Goal: Download file/media

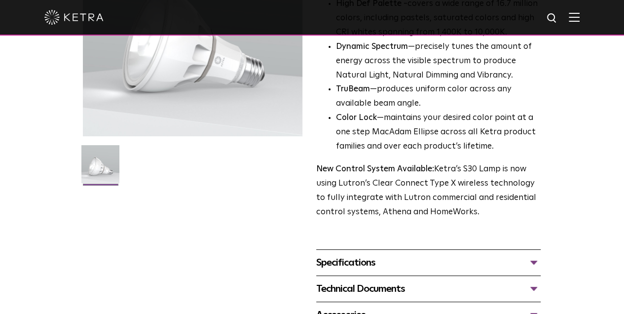
scroll to position [230, 0]
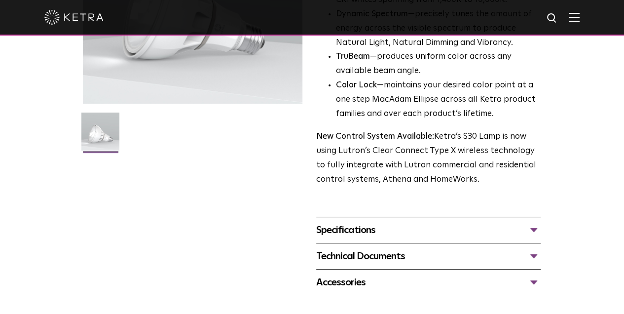
click at [374, 187] on div "Specifications" at bounding box center [428, 230] width 224 height 16
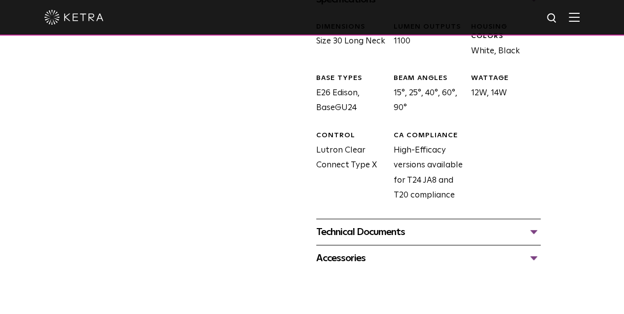
scroll to position [493, 0]
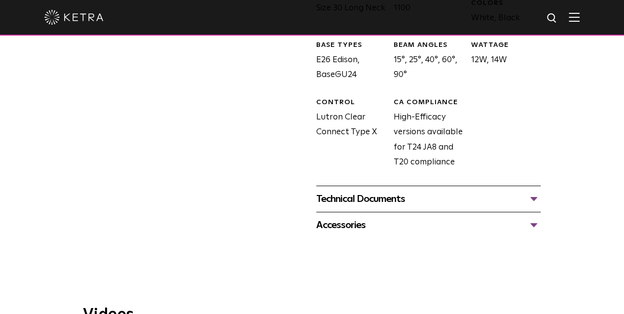
click at [374, 187] on div "Technical Documents" at bounding box center [428, 199] width 224 height 16
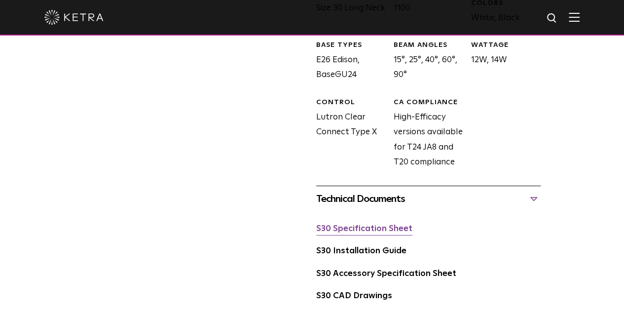
click at [352, 187] on link "S30 Specification Sheet" at bounding box center [364, 228] width 96 height 8
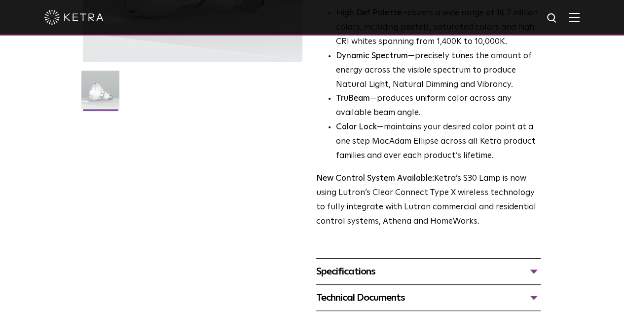
scroll to position [361, 0]
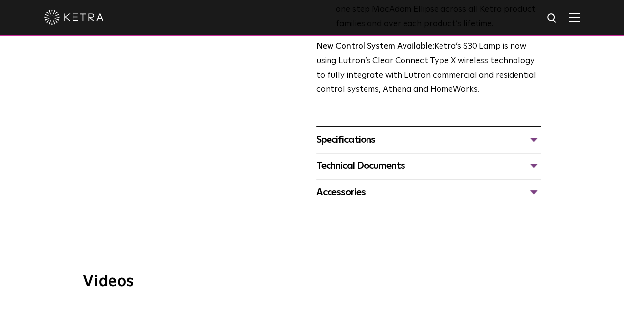
click at [366, 191] on div "Accessories" at bounding box center [428, 192] width 224 height 16
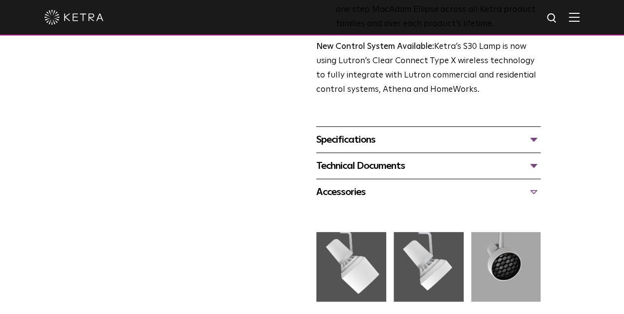
scroll to position [493, 0]
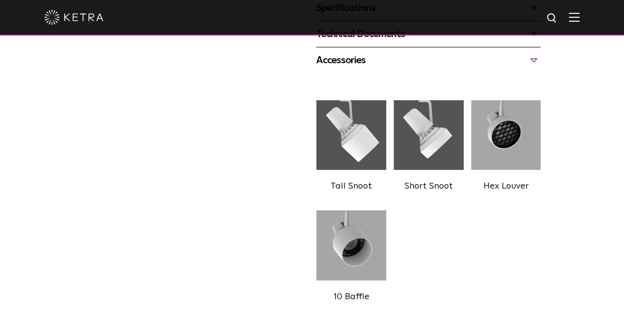
click at [431, 137] on img at bounding box center [428, 135] width 70 height 84
click at [432, 189] on label "Short Snoot" at bounding box center [428, 185] width 48 height 9
click at [430, 185] on label "Short Snoot" at bounding box center [428, 185] width 48 height 9
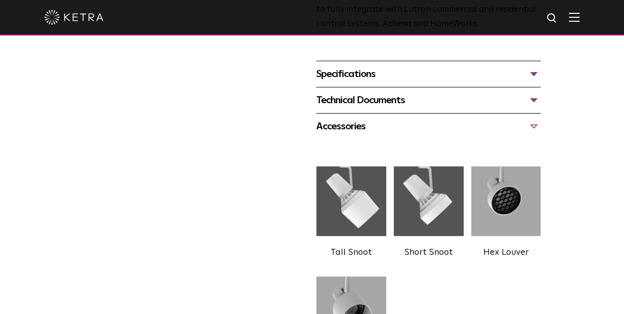
scroll to position [296, 0]
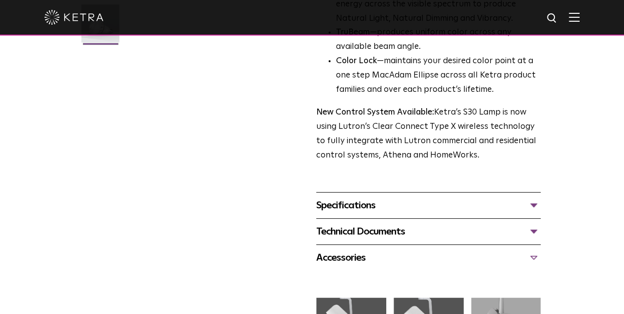
click at [533, 231] on div "Technical Documents" at bounding box center [428, 231] width 224 height 16
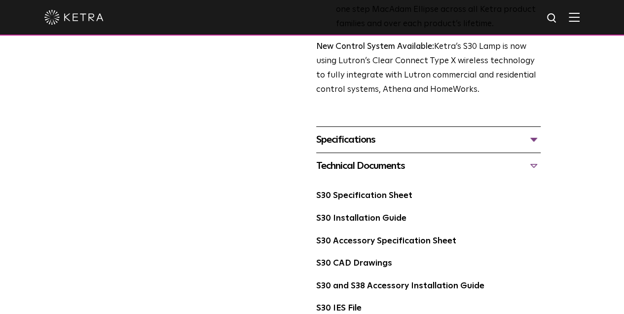
scroll to position [394, 0]
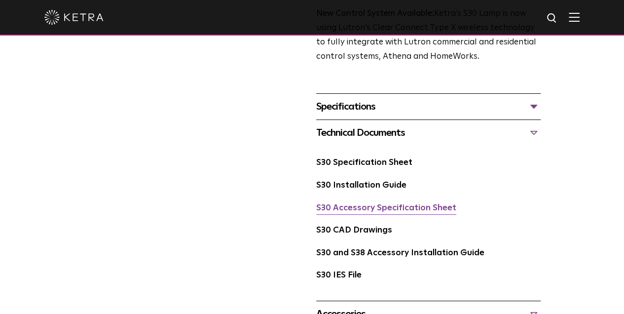
click at [400, 207] on link "S30 Accessory Specification Sheet" at bounding box center [386, 208] width 140 height 8
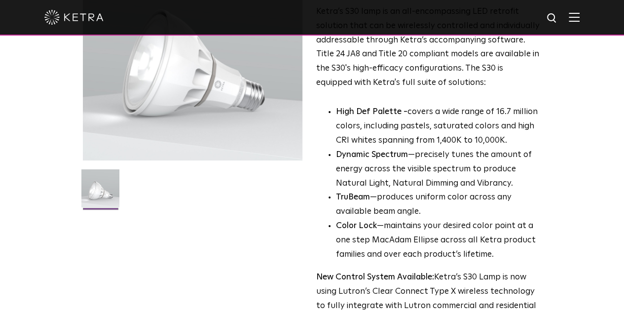
scroll to position [0, 0]
